Goal: Find specific page/section: Find specific page/section

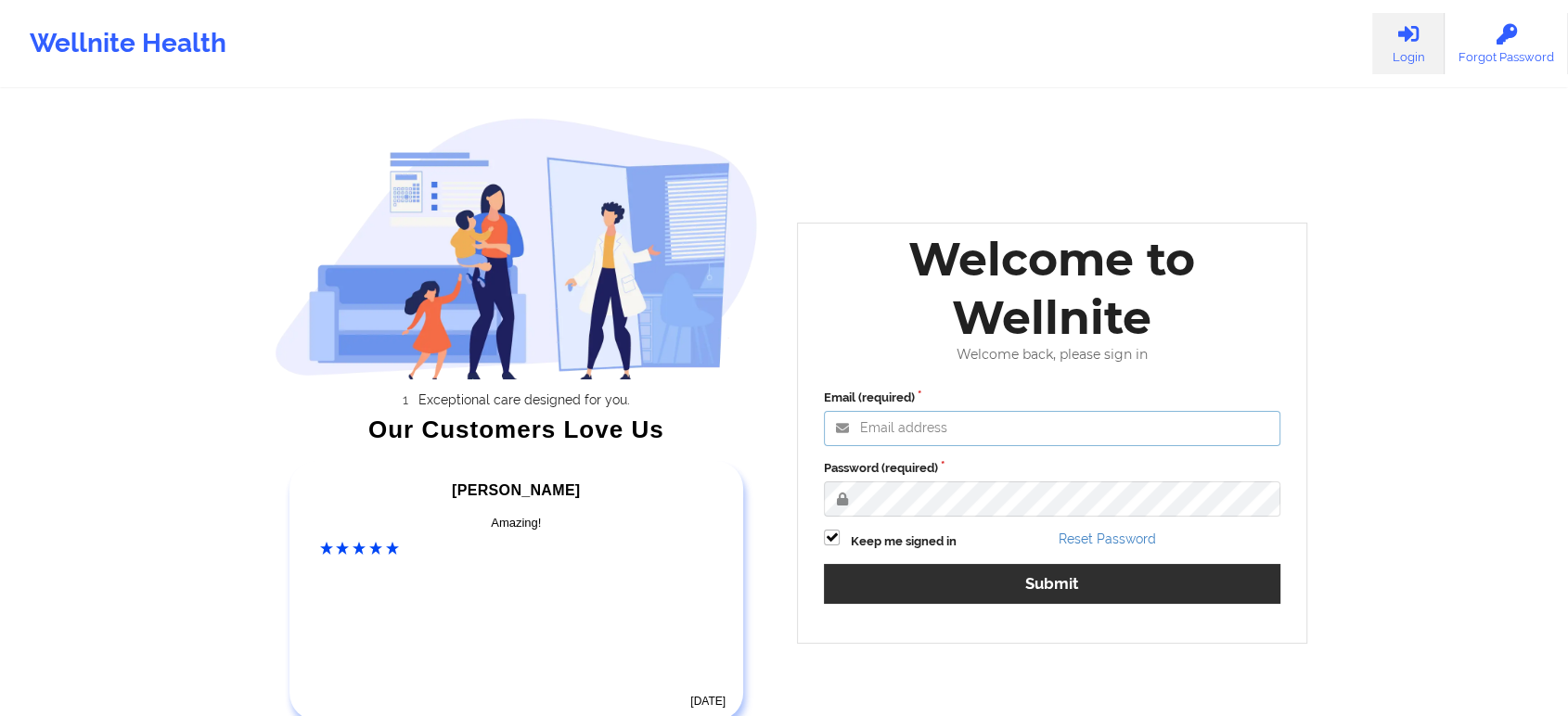
type input "[EMAIL_ADDRESS][DOMAIN_NAME]"
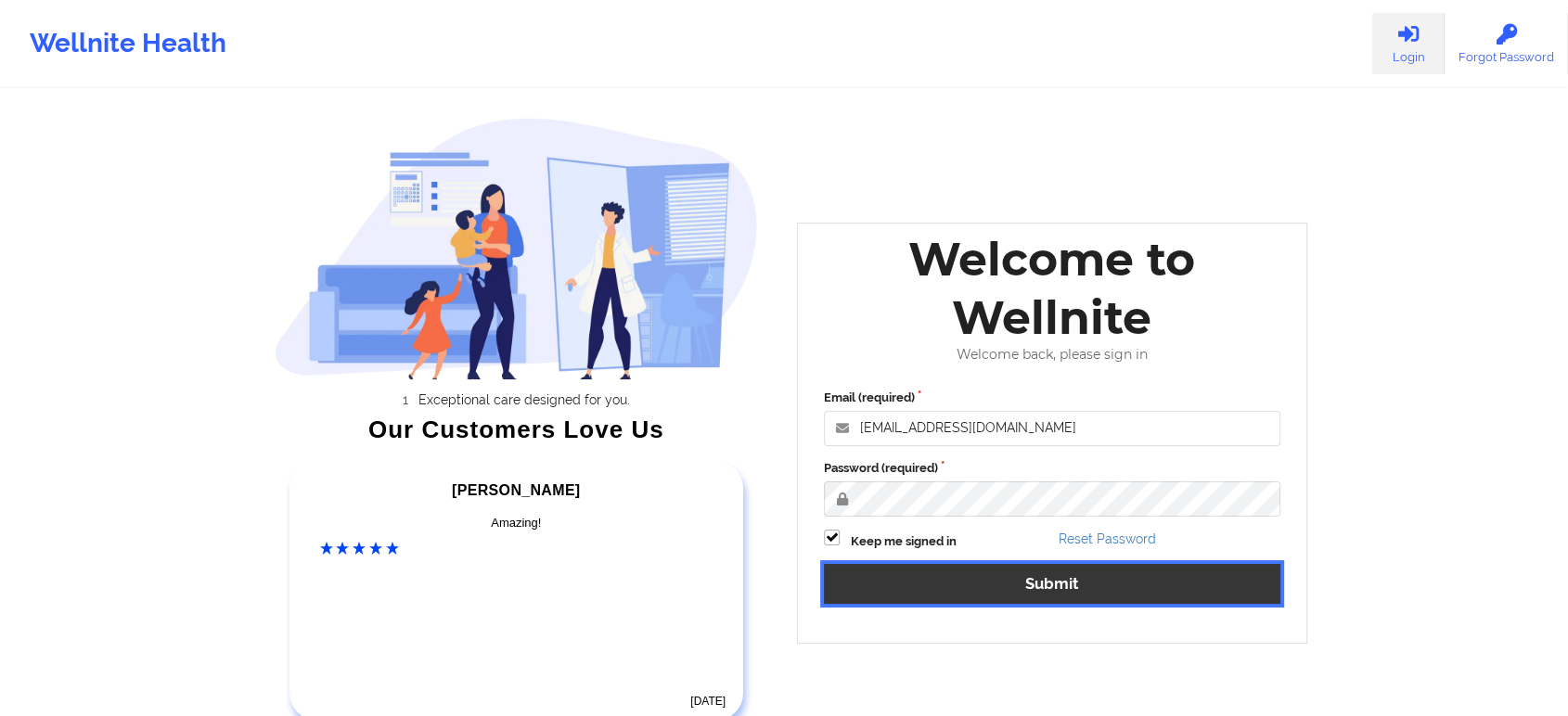
drag, startPoint x: 1021, startPoint y: 595, endPoint x: 1217, endPoint y: 577, distance: 196.8
click at [1217, 577] on button "Submit" at bounding box center [1052, 584] width 456 height 40
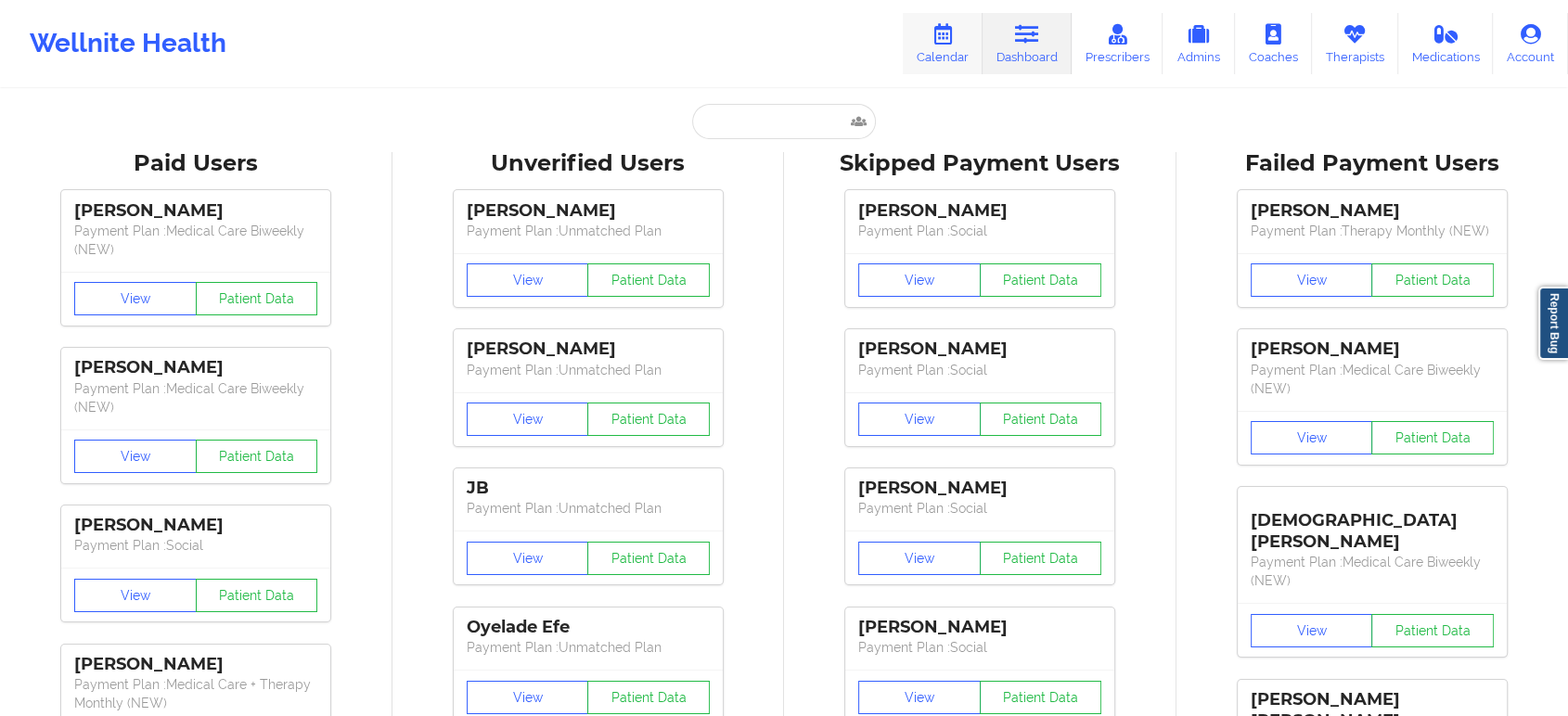
click at [931, 35] on link "Calendar" at bounding box center [942, 43] width 80 height 61
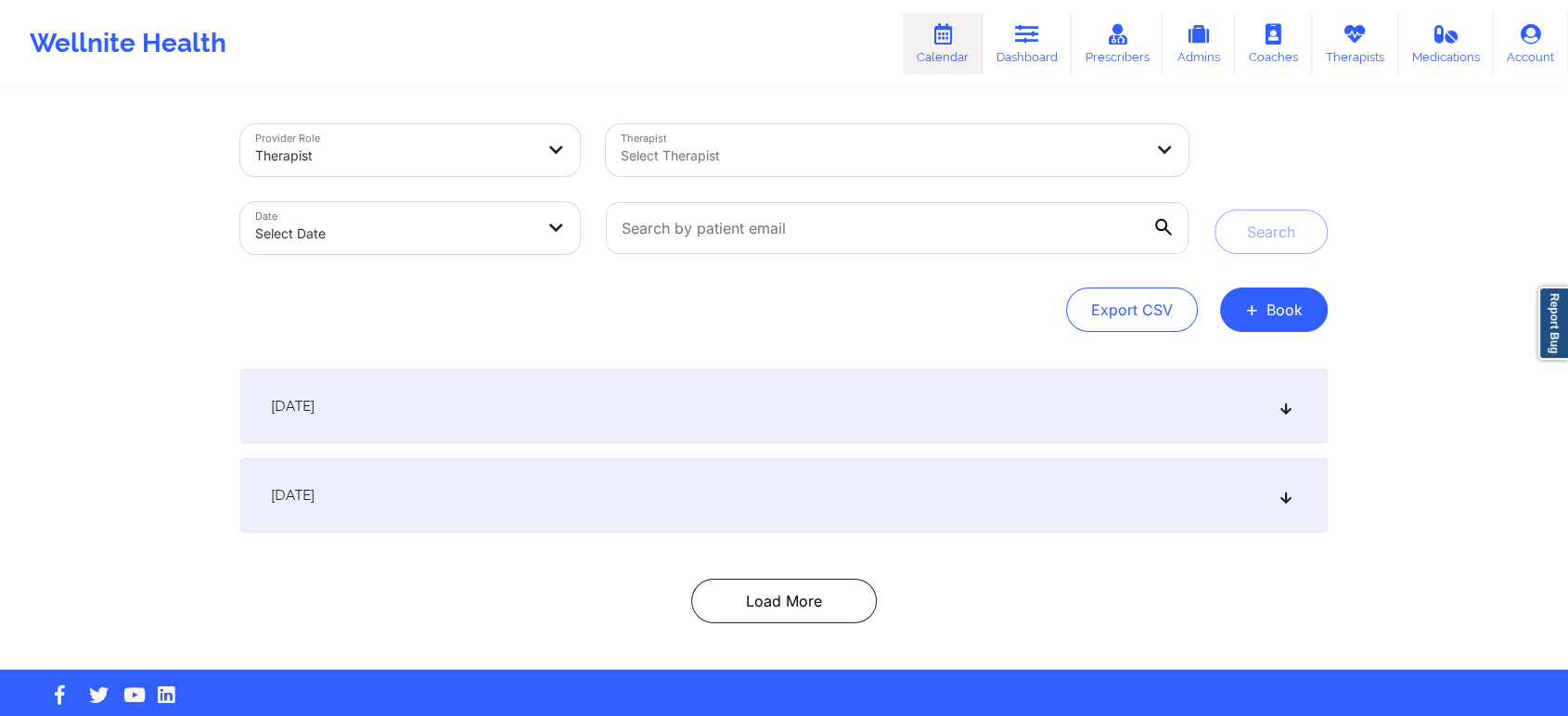
click at [400, 228] on body "Wellnite Health Calendar Dashboard Prescribers Admins Coaches Therapists Medica…" at bounding box center [784, 358] width 1568 height 716
select select "2025-8"
select select "2025-9"
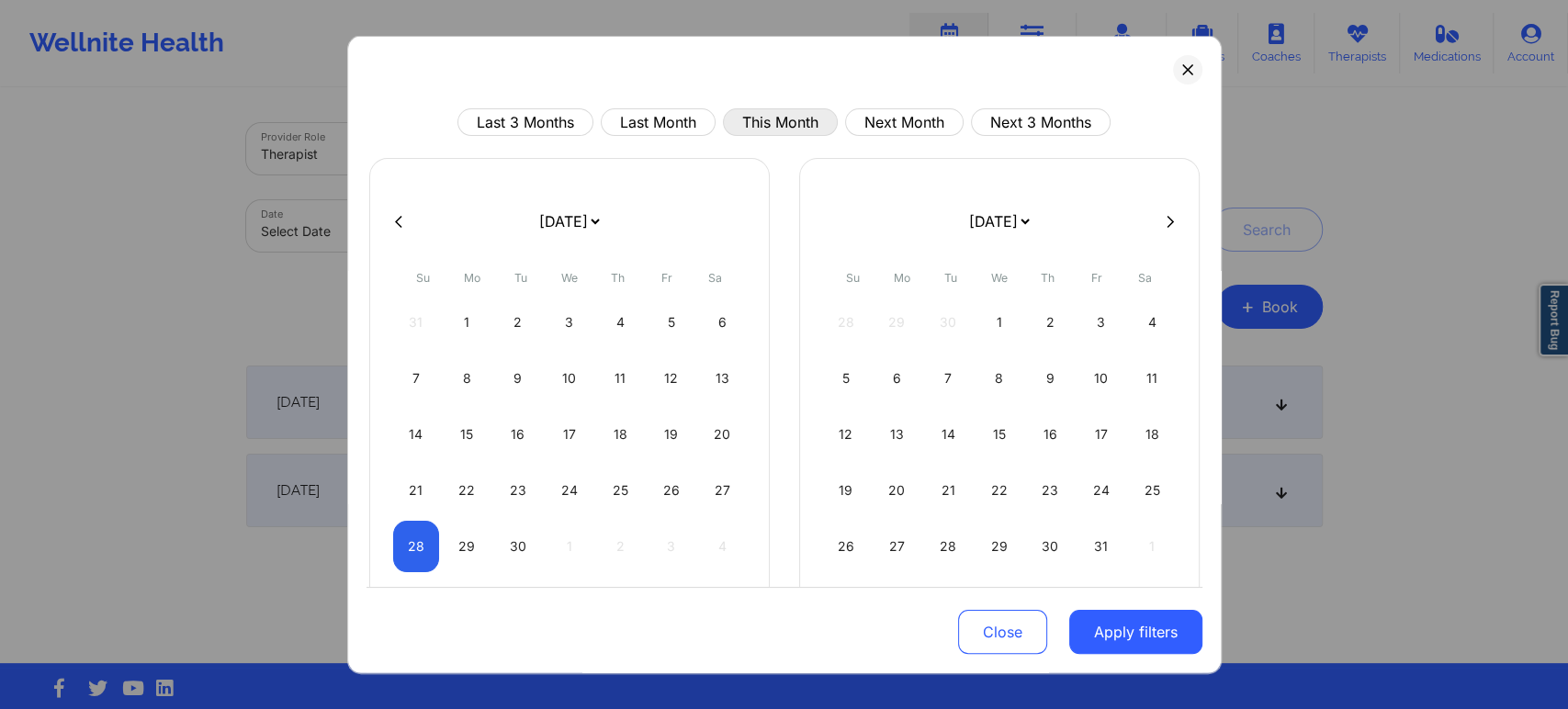
click at [780, 117] on button "This Month" at bounding box center [780, 122] width 115 height 28
select select "2025-8"
select select "2025-9"
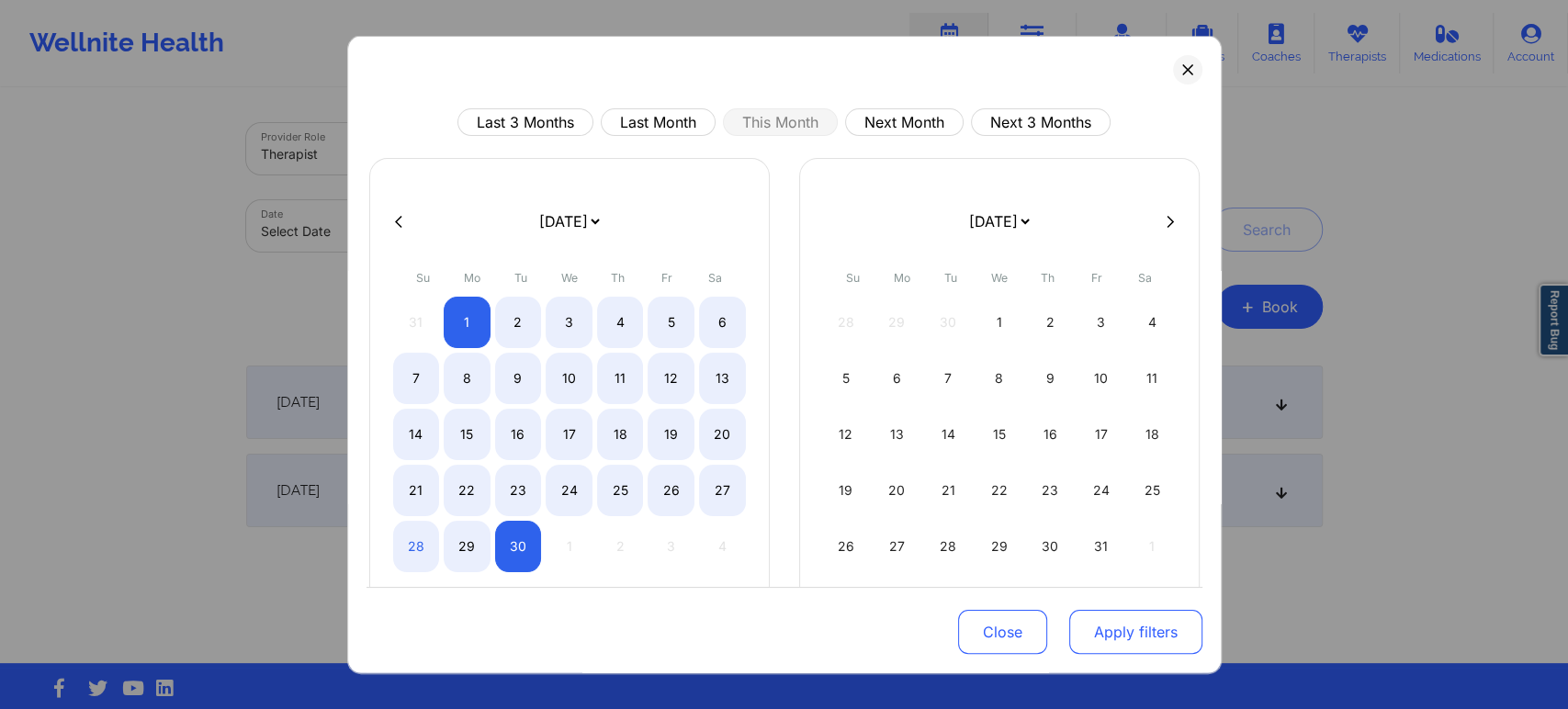
click at [1145, 641] on button "Apply filters" at bounding box center [1136, 632] width 133 height 44
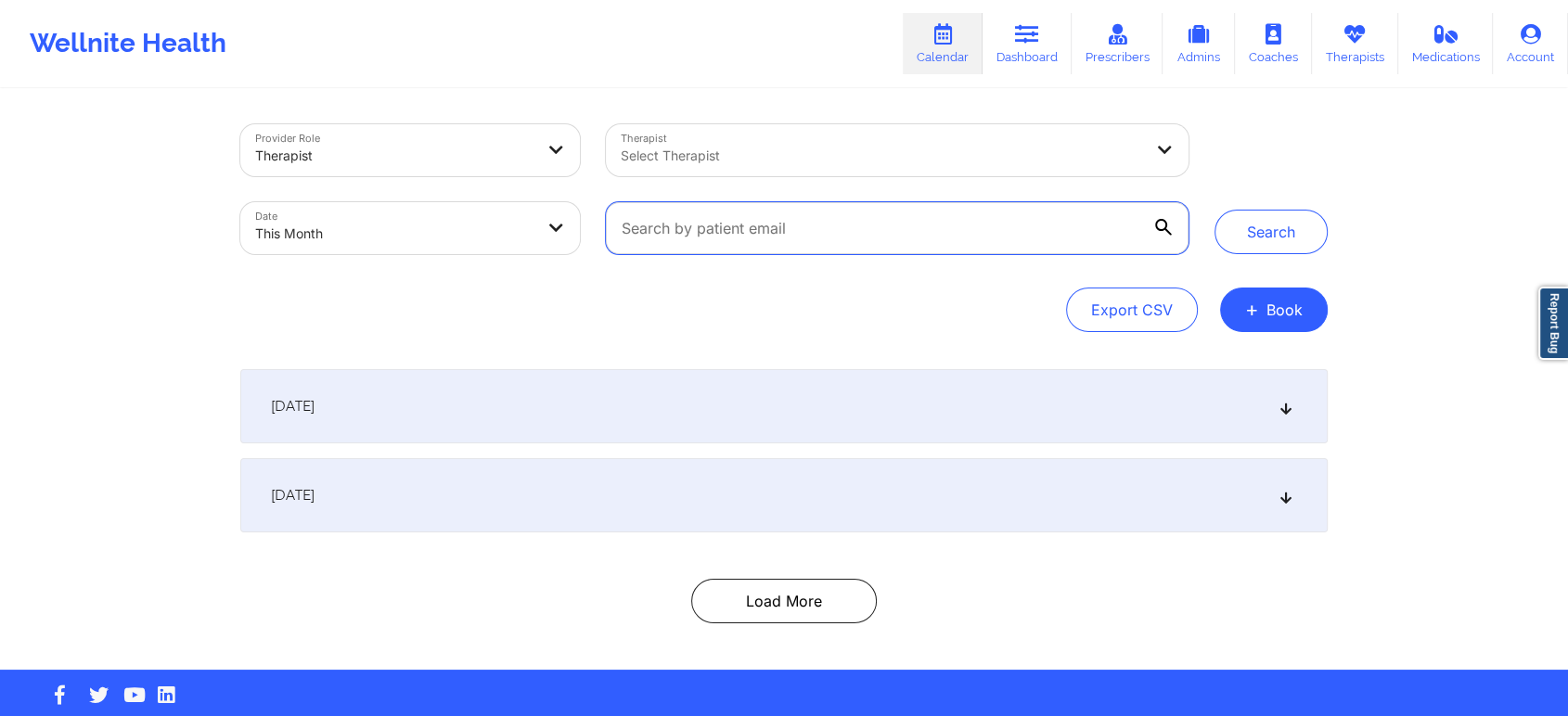
click at [777, 223] on input "text" at bounding box center [898, 228] width 583 height 52
paste input "[EMAIL_ADDRESS][DOMAIN_NAME]"
type input "[EMAIL_ADDRESS][DOMAIN_NAME]"
click at [1214, 209] on button "Search" at bounding box center [1271, 232] width 113 height 45
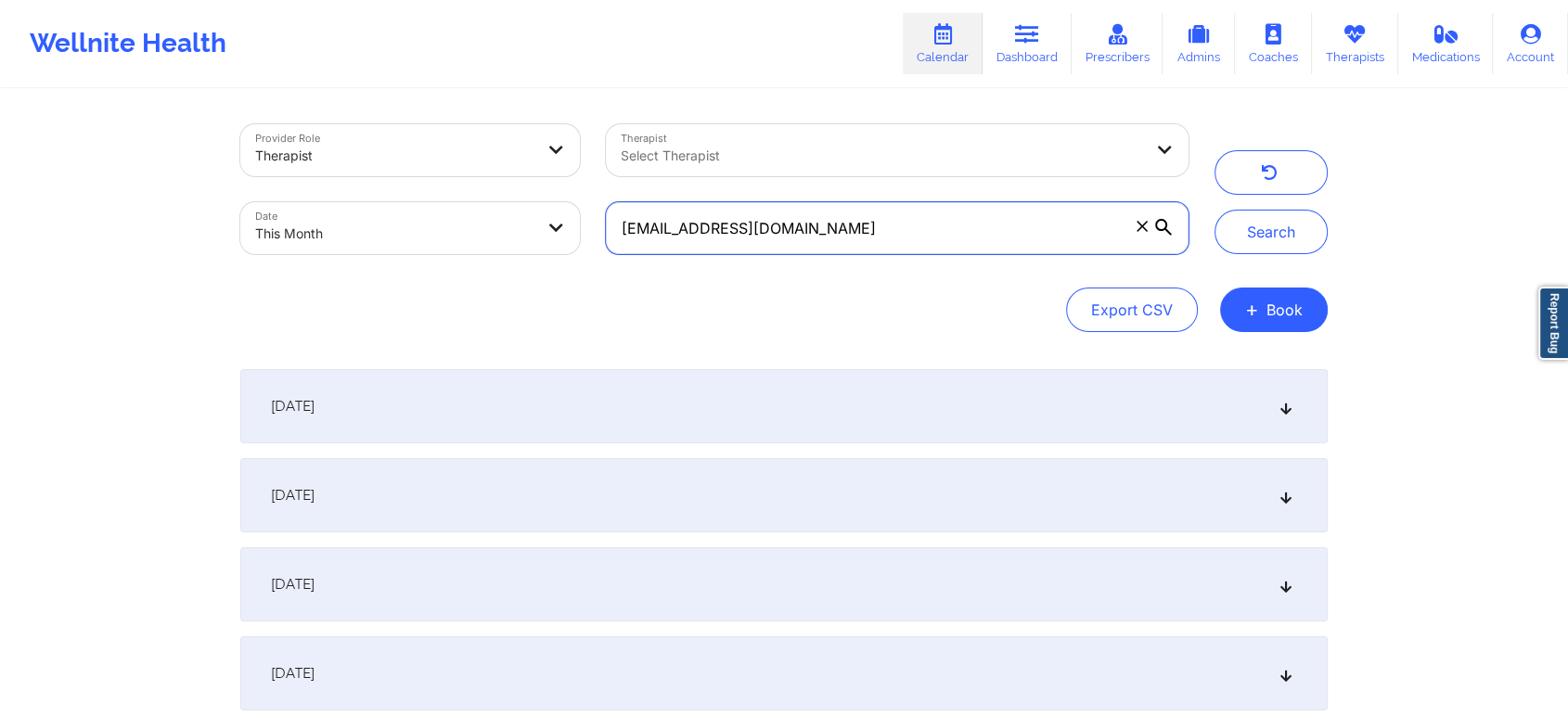
scroll to position [273, 0]
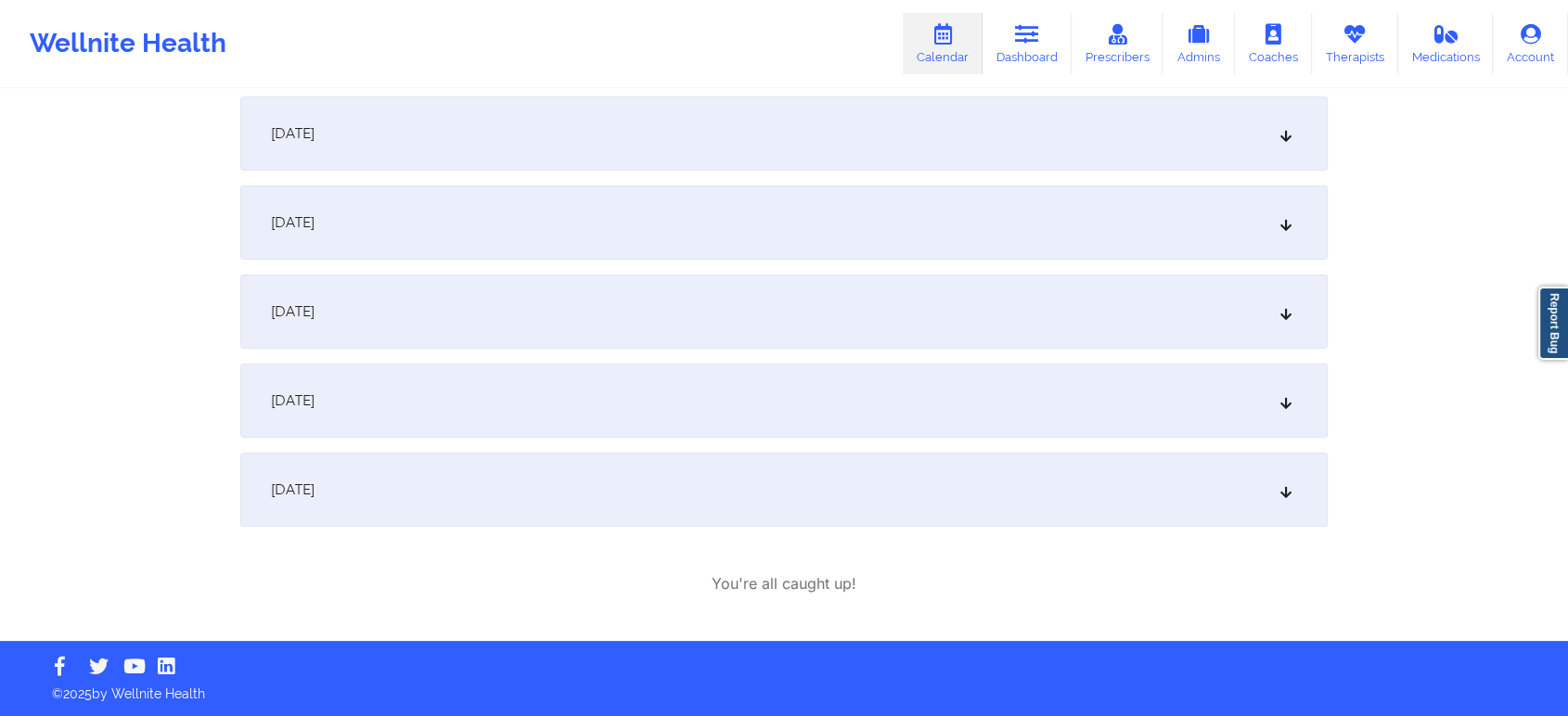
click at [534, 521] on div "[DATE]" at bounding box center [784, 490] width 1088 height 74
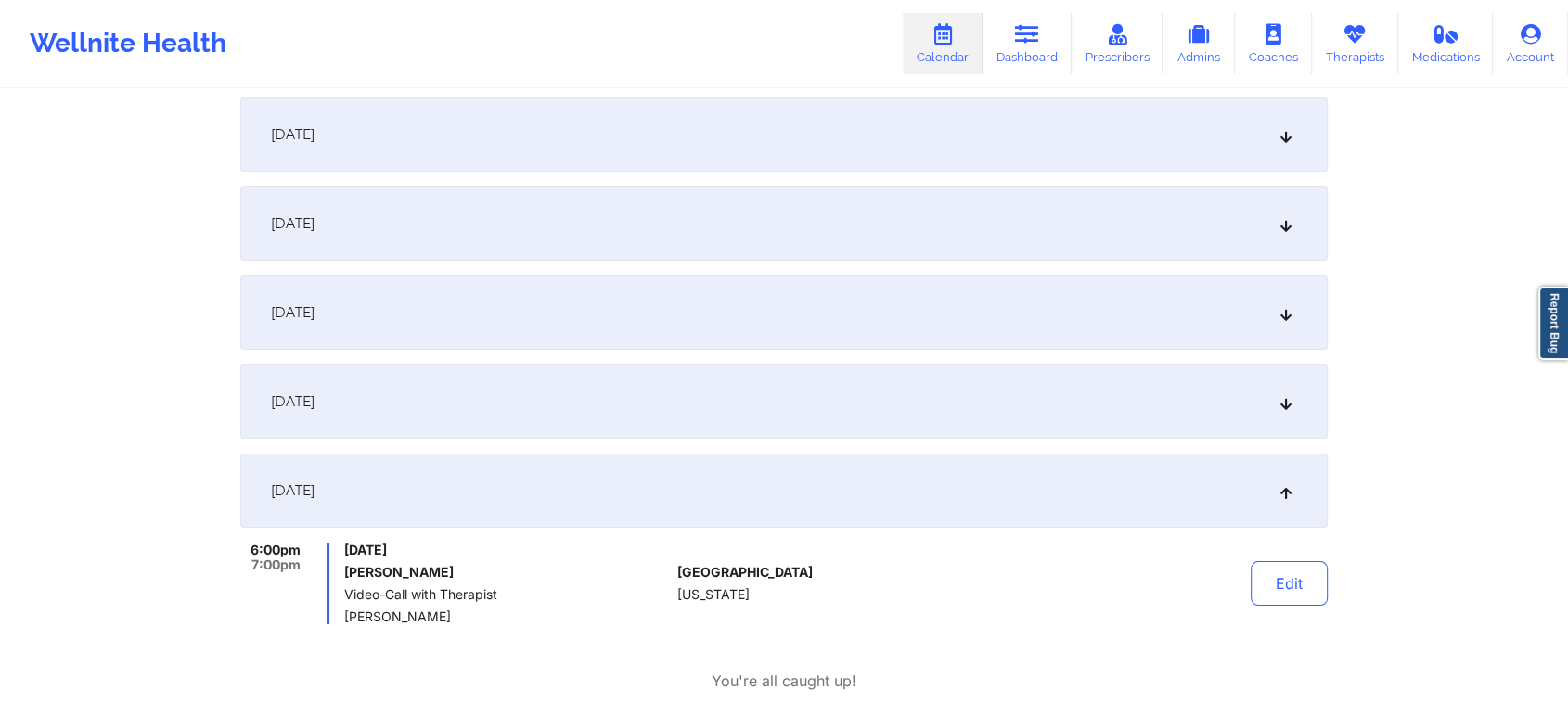
scroll to position [0, 0]
